Goal: Transaction & Acquisition: Purchase product/service

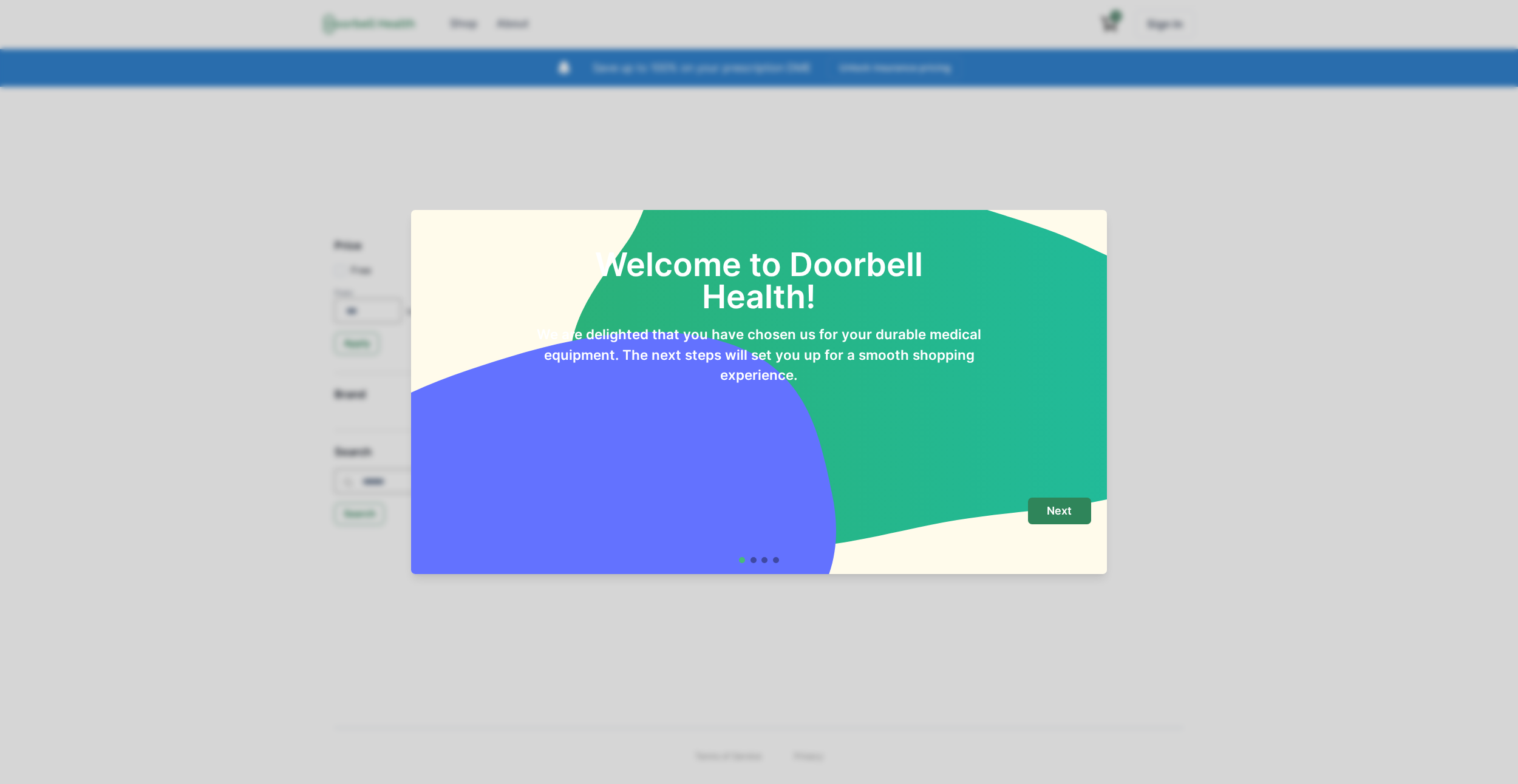
click at [1041, 493] on footer "Next" at bounding box center [759, 530] width 696 height 88
click at [1055, 515] on p "Next" at bounding box center [1059, 511] width 25 height 13
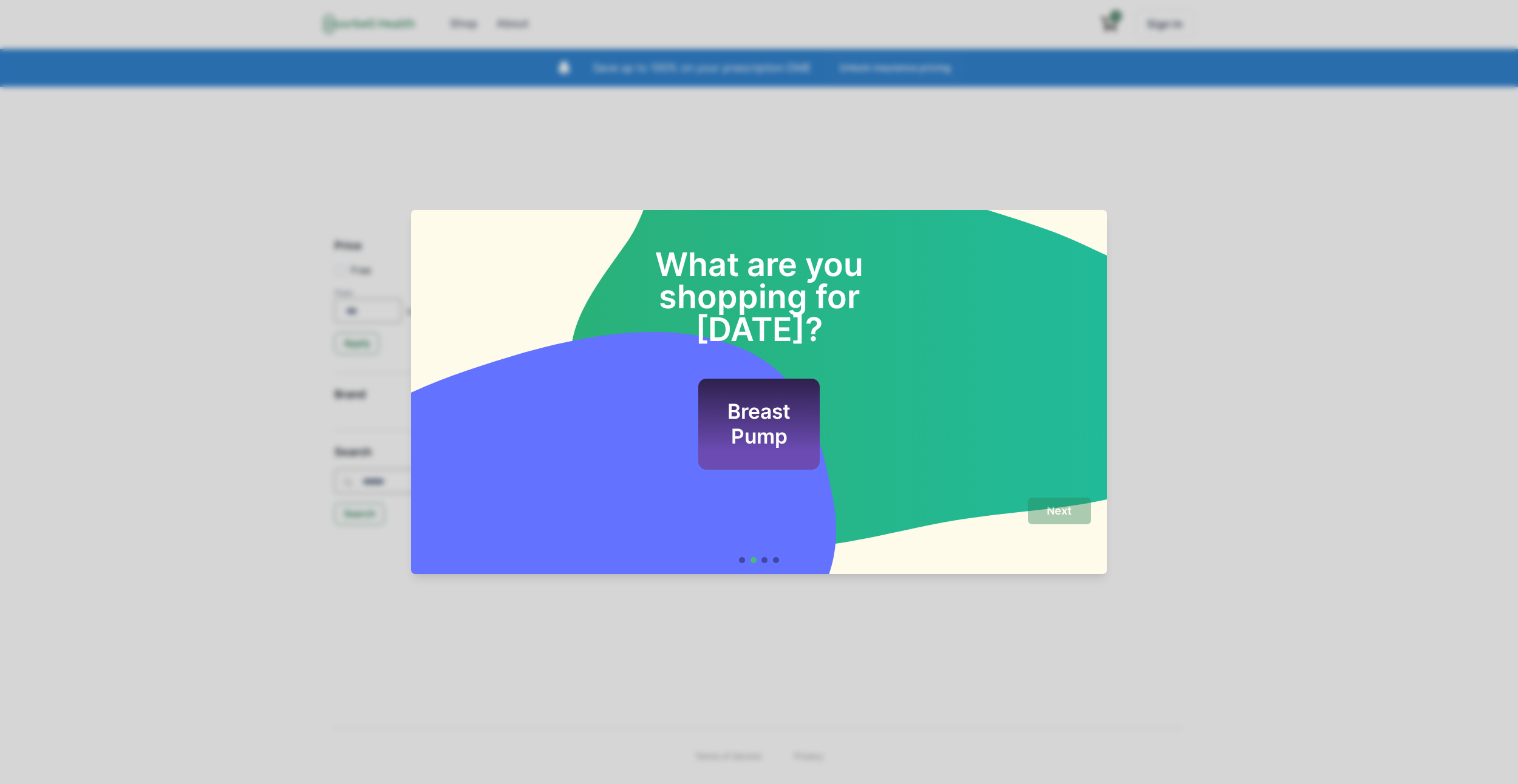
click at [810, 389] on div "Breast Pump" at bounding box center [759, 424] width 122 height 91
click at [1042, 496] on footer "Next" at bounding box center [759, 530] width 696 height 88
click at [1042, 506] on button "Next" at bounding box center [1060, 511] width 63 height 27
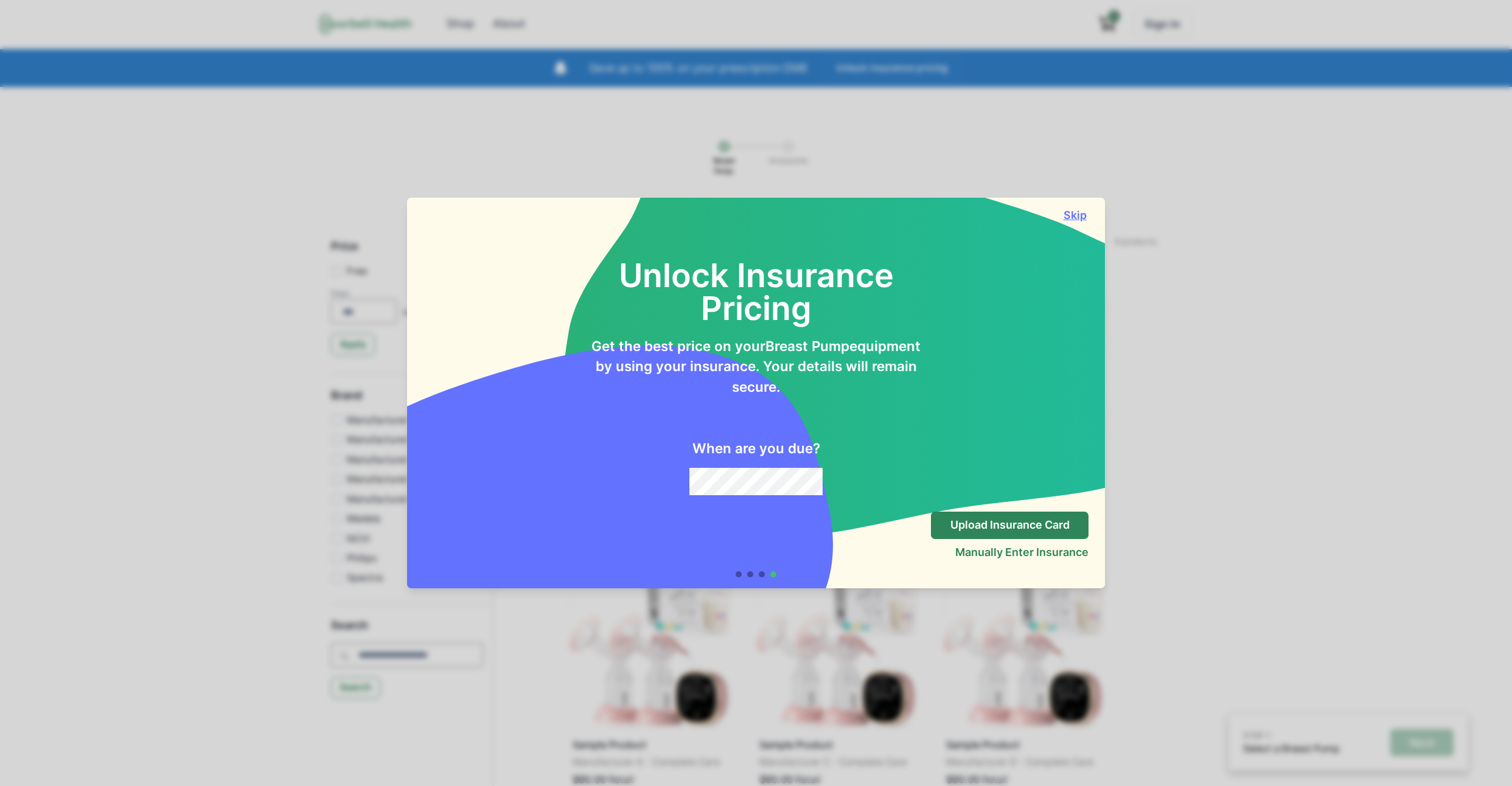
click at [1073, 210] on button "Skip" at bounding box center [1075, 215] width 27 height 13
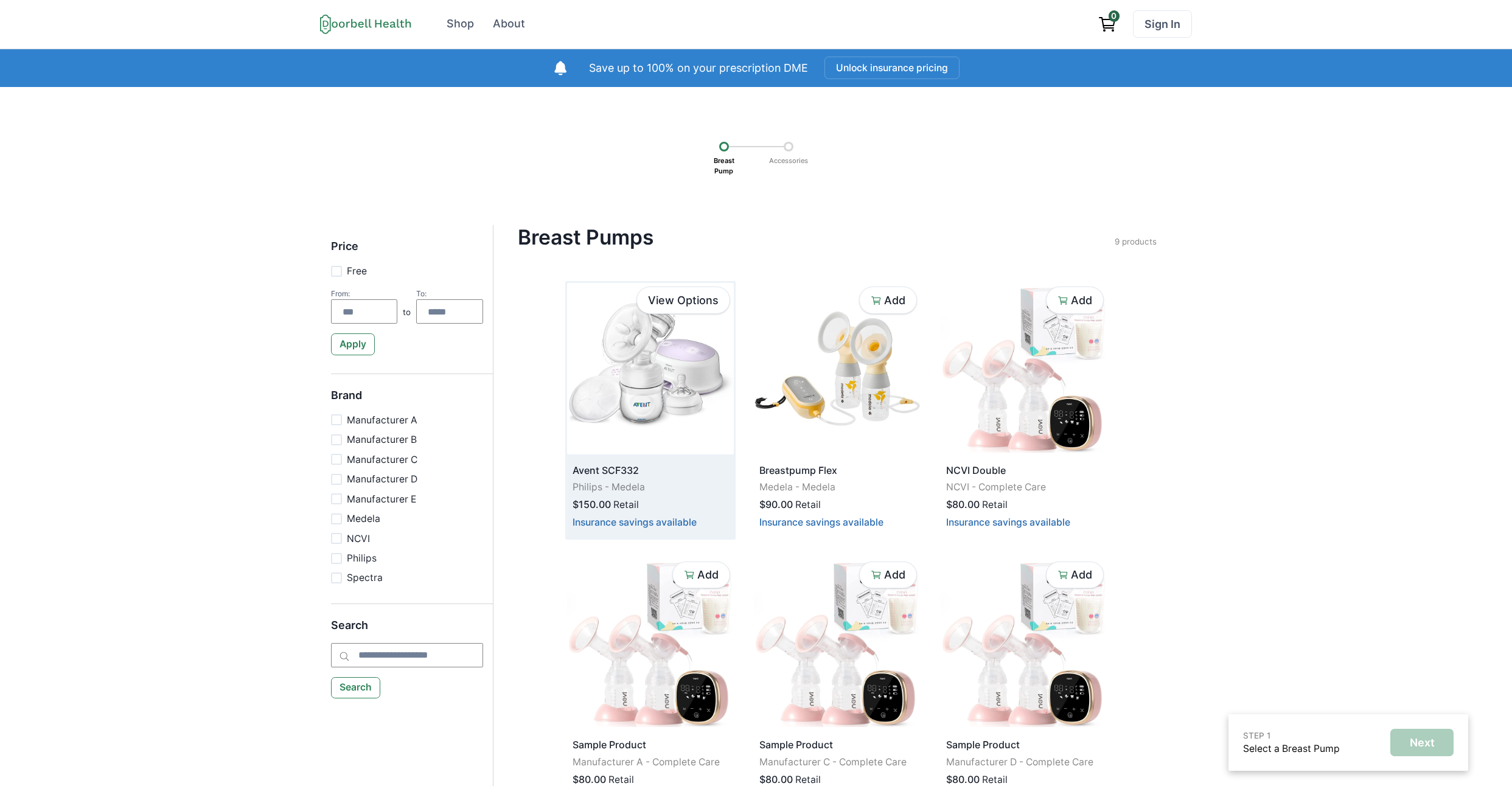
click at [631, 418] on img at bounding box center [650, 368] width 167 height 171
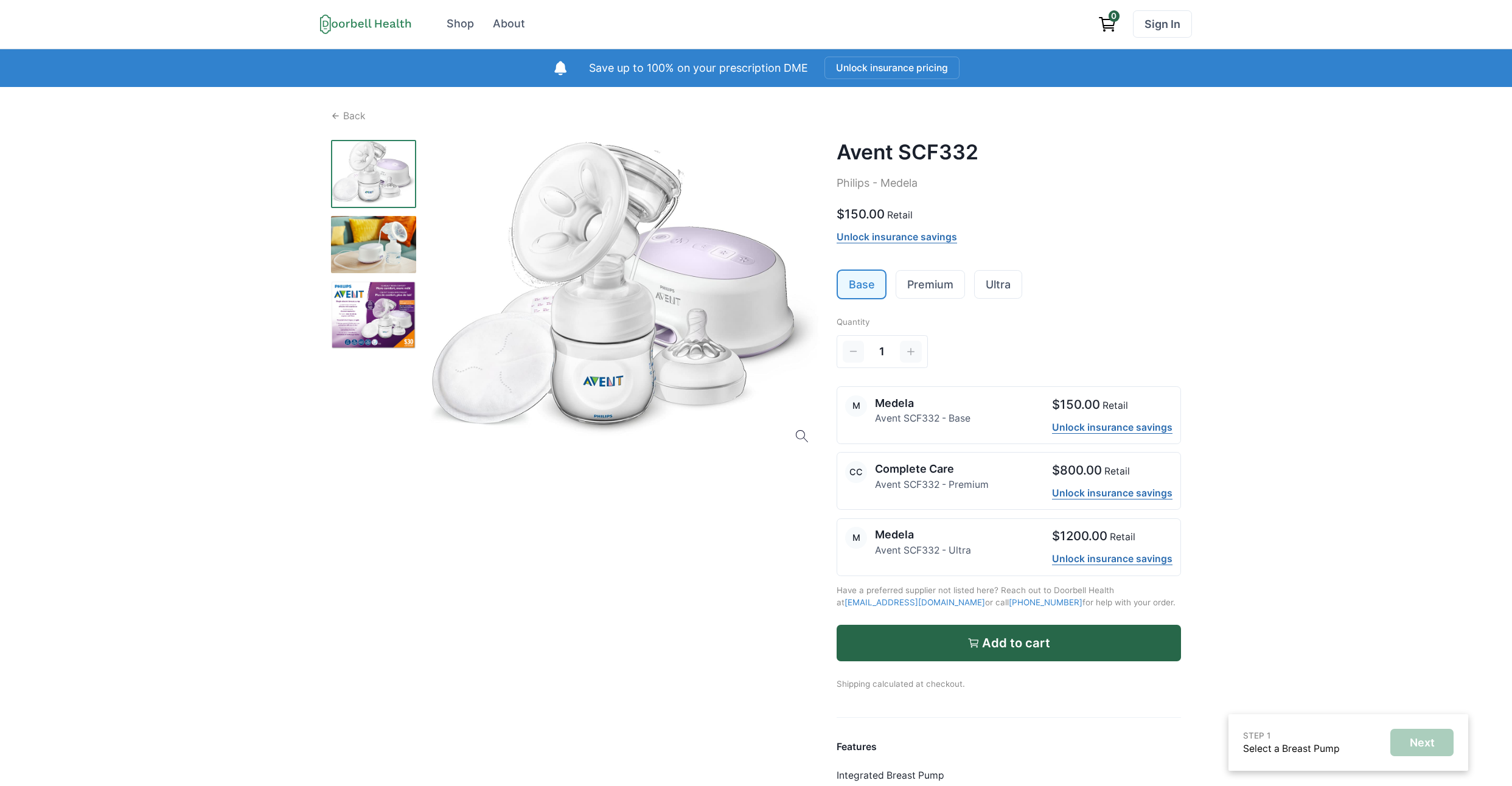
click at [845, 154] on h2 "Avent SCF332" at bounding box center [1008, 152] width 345 height 24
click at [975, 156] on h2 "Avent SCF332" at bounding box center [1008, 152] width 345 height 24
click at [938, 151] on h2 "Avent SCF332" at bounding box center [1008, 152] width 345 height 24
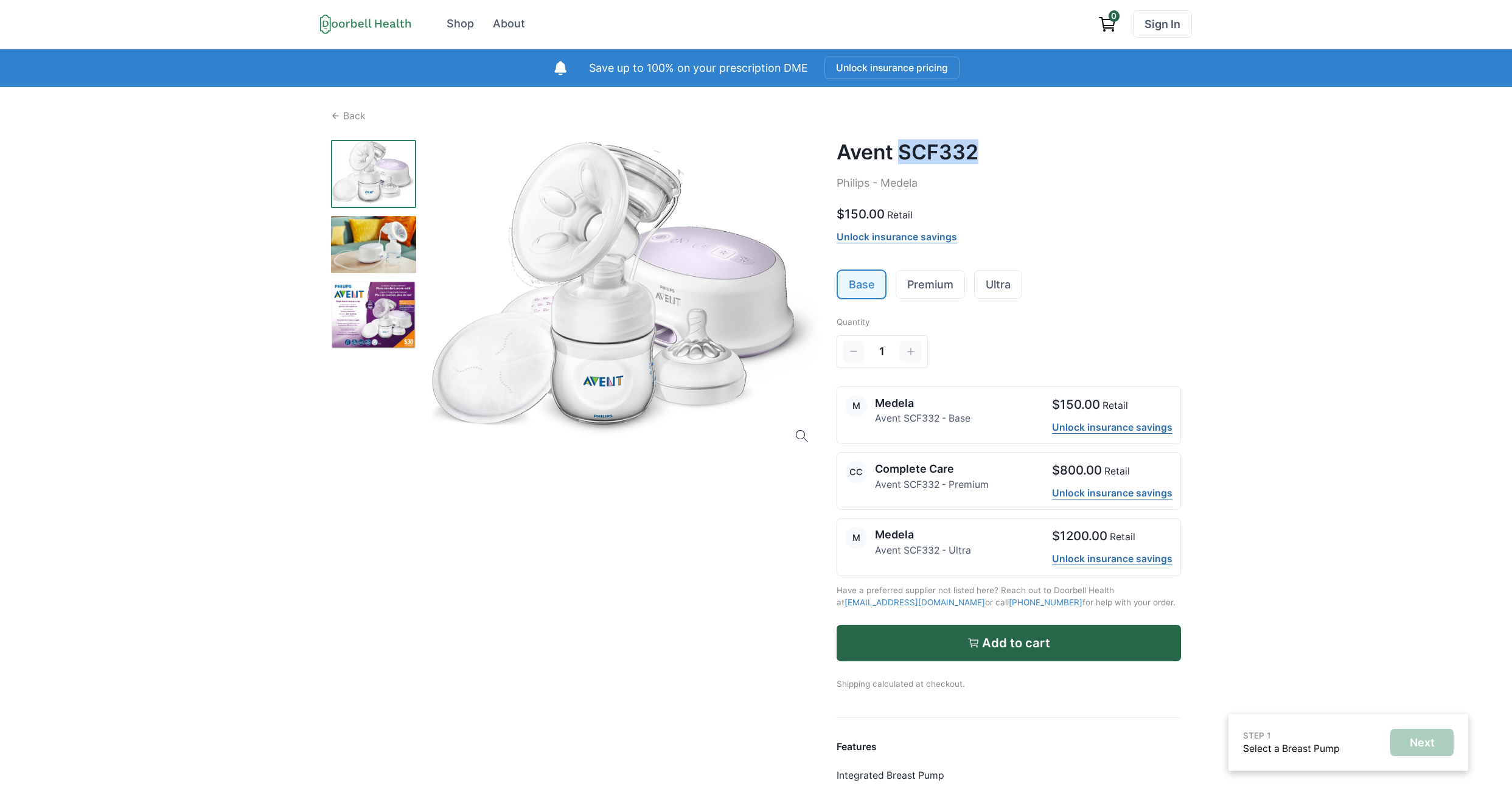
copy h2 "SCF332"
click at [179, 230] on div "Open menu Shop About Sign In Terms of Service Privacy Shop About 0 Sign In Save…" at bounding box center [756, 537] width 1512 height 1075
click at [334, 365] on img at bounding box center [373, 362] width 85 height 10
click at [136, 145] on div "Open menu Shop About Sign In Terms of Service Privacy Shop About 0 Sign In Save…" at bounding box center [756, 537] width 1512 height 1075
